Goal: Find specific page/section: Find specific page/section

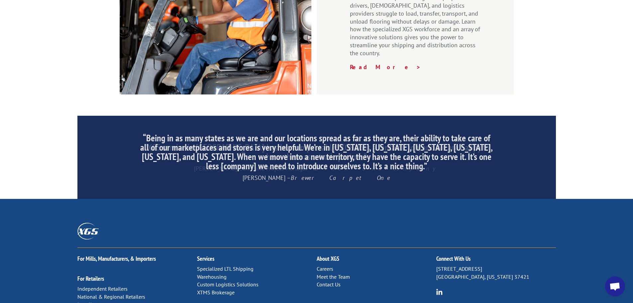
scroll to position [1012, 0]
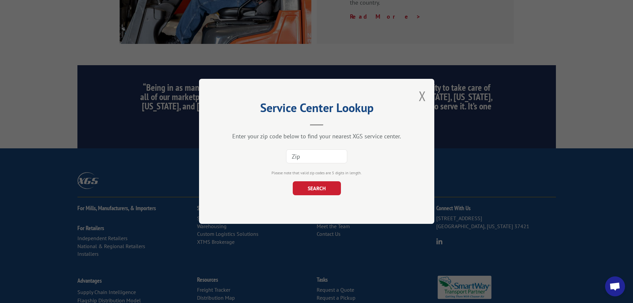
click at [333, 163] on input at bounding box center [316, 156] width 61 height 14
paste input "03161"
type input "03161"
click at [327, 182] on button "SEARCH" at bounding box center [316, 188] width 48 height 14
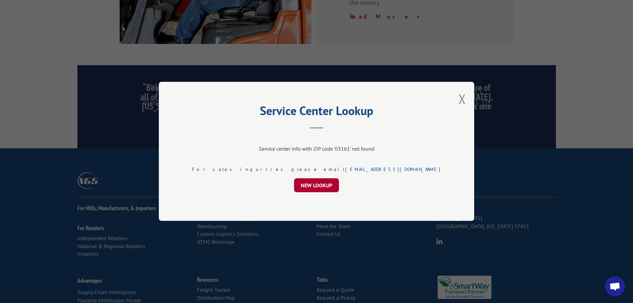
click at [332, 190] on button "NEW LOOKUP" at bounding box center [316, 185] width 45 height 14
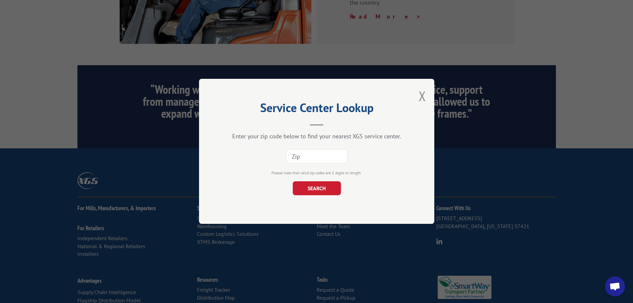
click at [335, 156] on input at bounding box center [316, 156] width 61 height 14
paste input "03161"
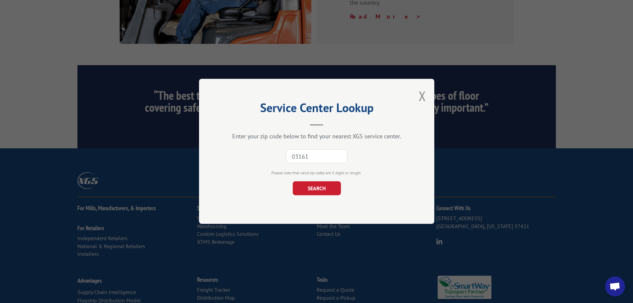
click at [316, 155] on input "03161" at bounding box center [316, 156] width 61 height 14
paste input "30"
type input "30161"
click at [314, 183] on button "SEARCH" at bounding box center [316, 188] width 48 height 14
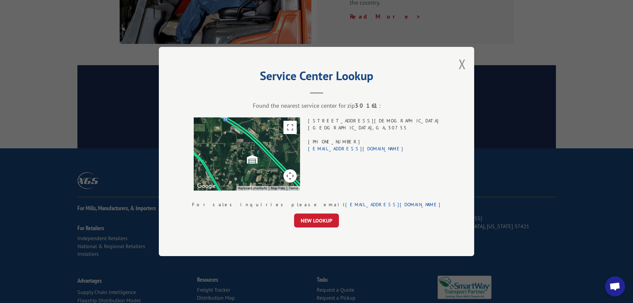
click at [420, 65] on div "Service Center Lookup Found the nearest service center for zip 30161 : To navig…" at bounding box center [316, 151] width 315 height 209
click at [458, 71] on button "Close modal" at bounding box center [461, 64] width 7 height 18
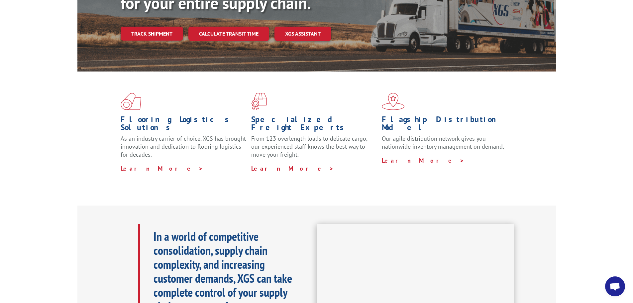
scroll to position [0, 0]
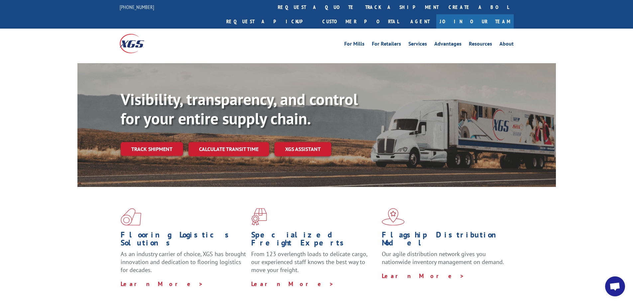
drag, startPoint x: 376, startPoint y: 10, endPoint x: 375, endPoint y: 41, distance: 31.2
click at [317, 14] on link "Request a pickup" at bounding box center [269, 21] width 96 height 14
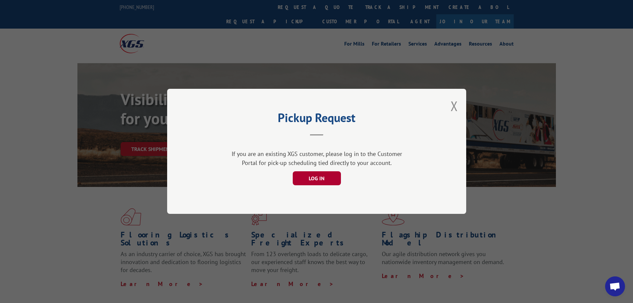
click at [323, 177] on button "LOG IN" at bounding box center [316, 178] width 48 height 14
